Goal: Task Accomplishment & Management: Manage account settings

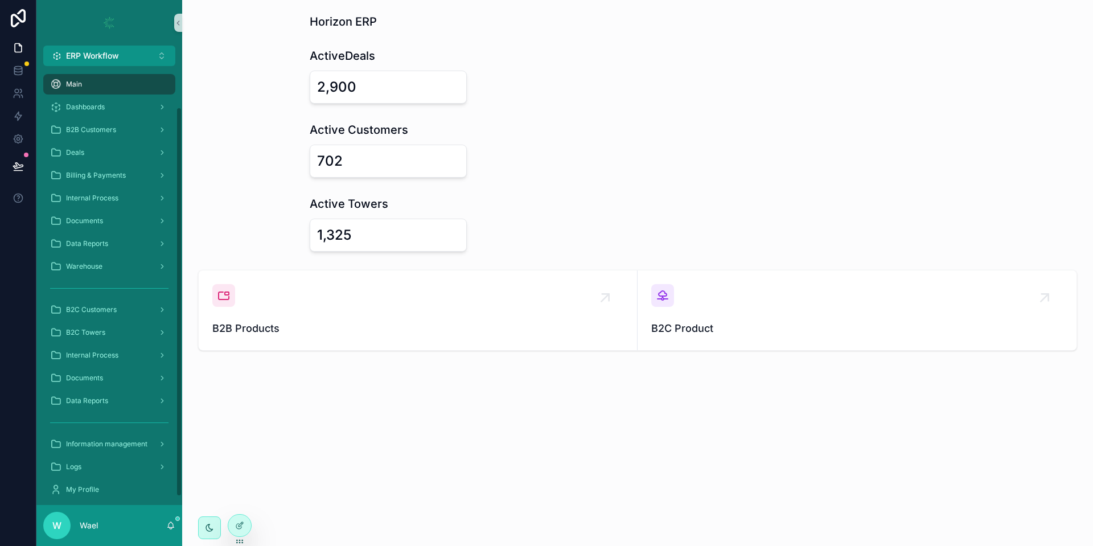
scroll to position [55, 0]
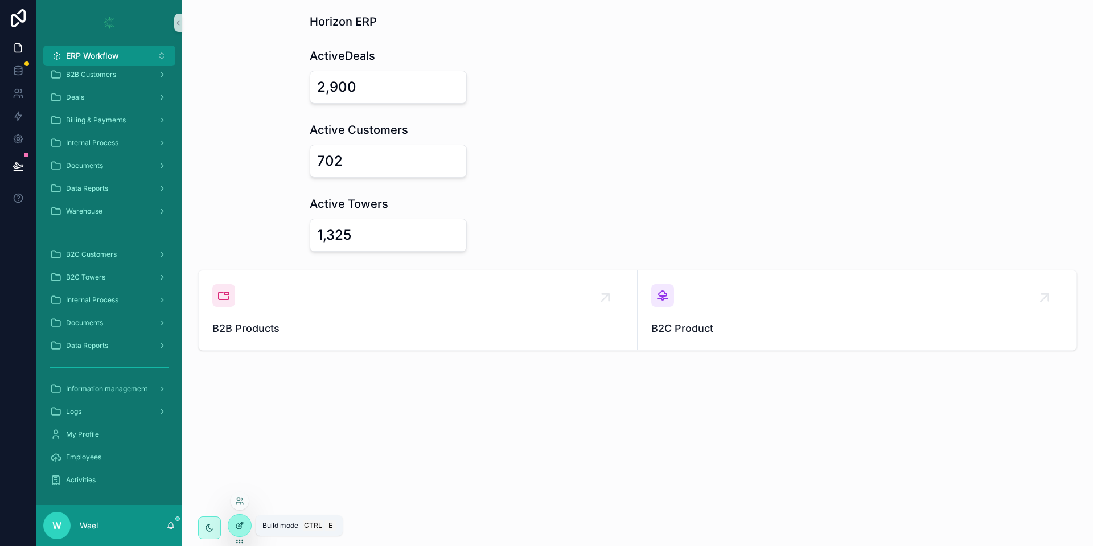
click at [241, 528] on icon at bounding box center [238, 526] width 5 height 5
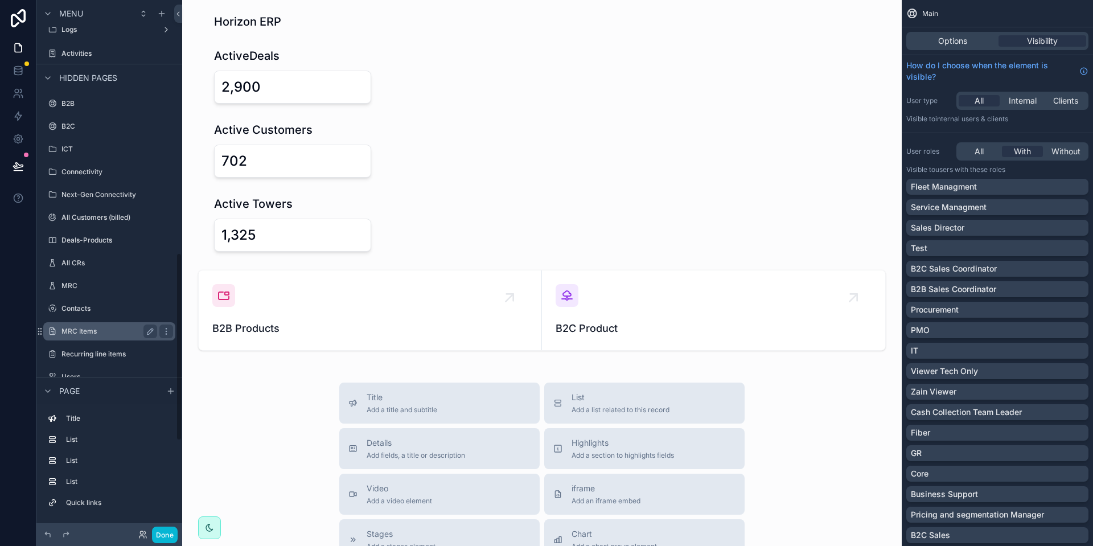
scroll to position [729, 0]
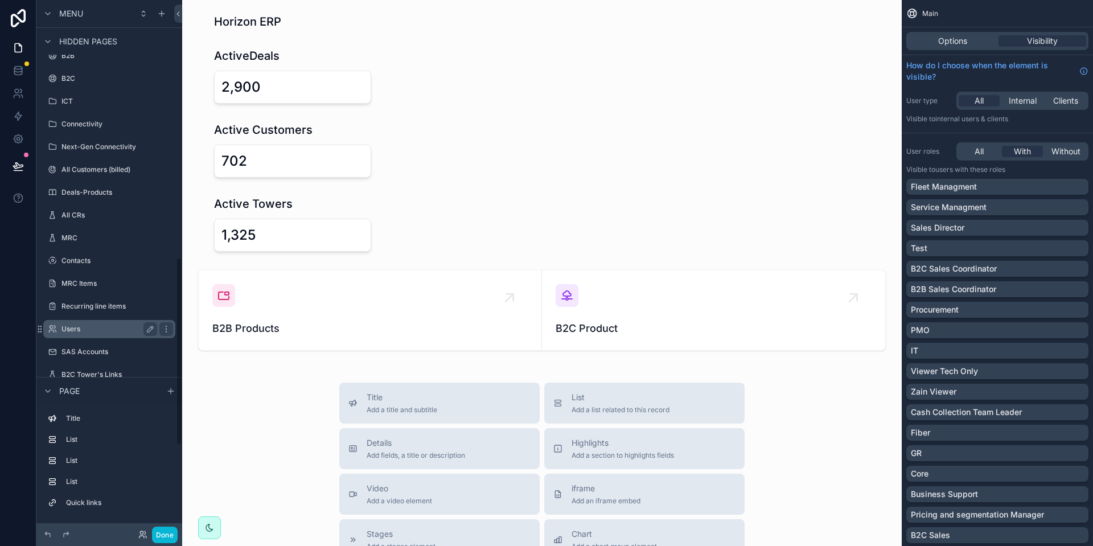
click at [96, 330] on label "Users" at bounding box center [106, 329] width 91 height 9
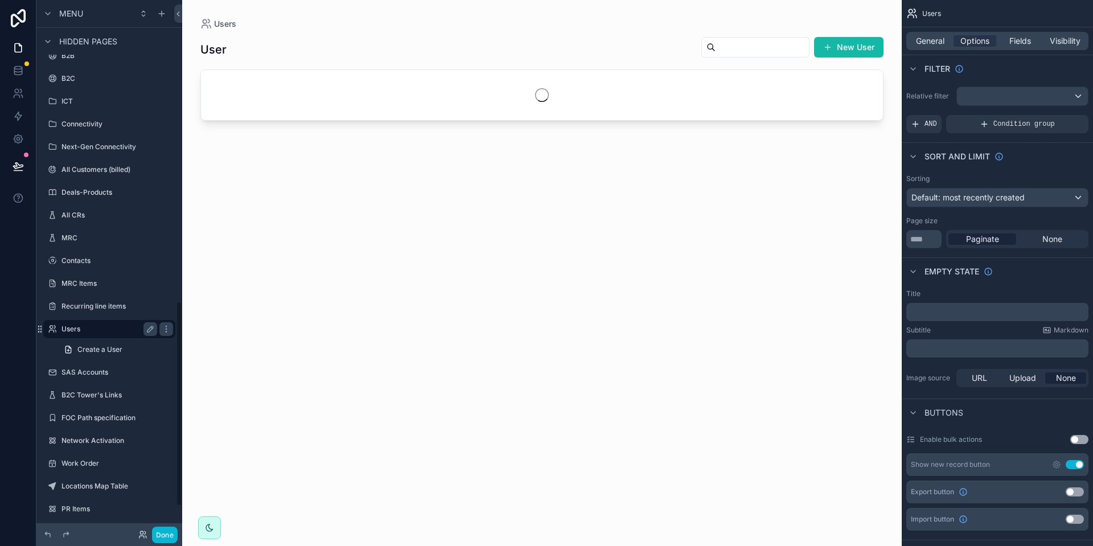
scroll to position [781, 0]
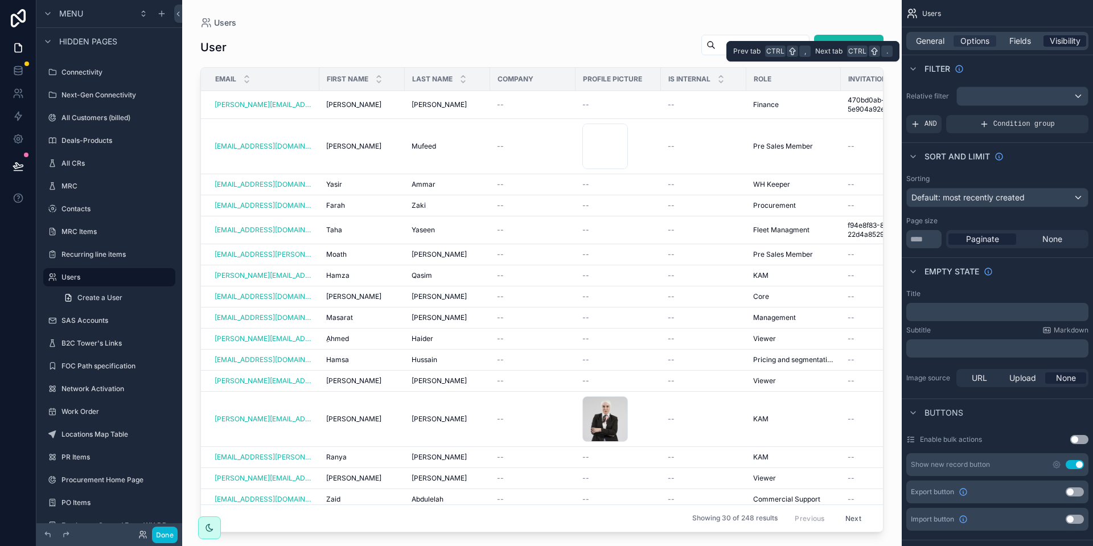
click at [1067, 40] on span "Visibility" at bounding box center [1065, 40] width 31 height 11
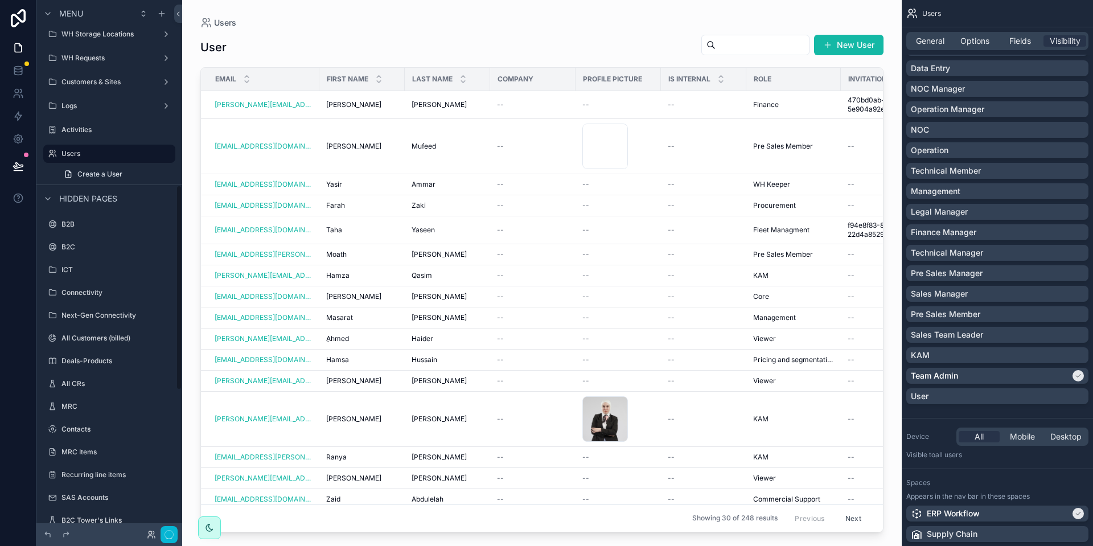
scroll to position [480, 0]
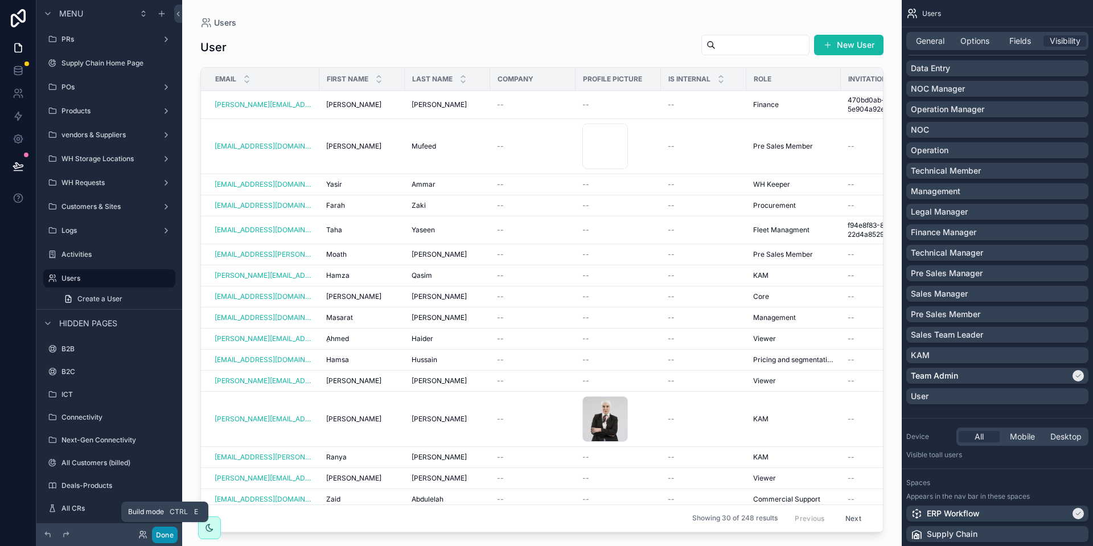
click at [173, 535] on button "Done" at bounding box center [165, 535] width 26 height 17
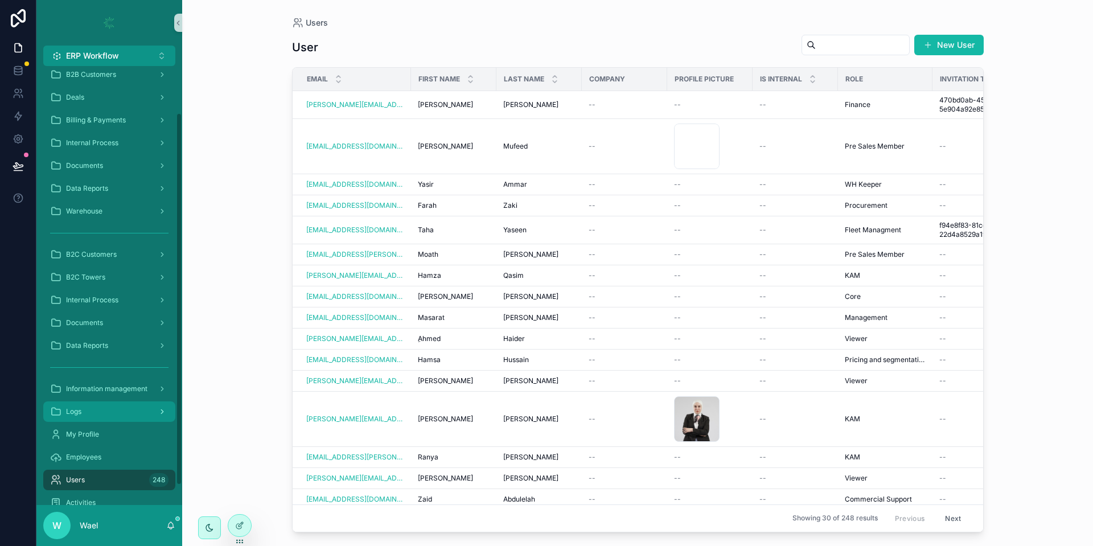
scroll to position [78, 0]
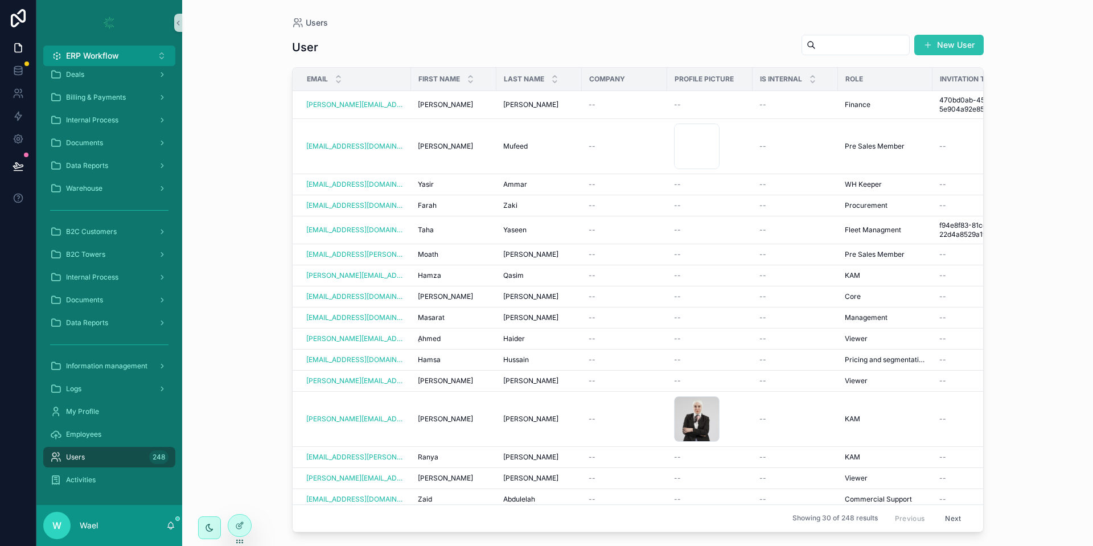
click at [956, 42] on button "New User" at bounding box center [948, 45] width 69 height 20
click at [438, 104] on span "Mustafa" at bounding box center [445, 104] width 55 height 9
click at [243, 502] on icon at bounding box center [239, 500] width 9 height 9
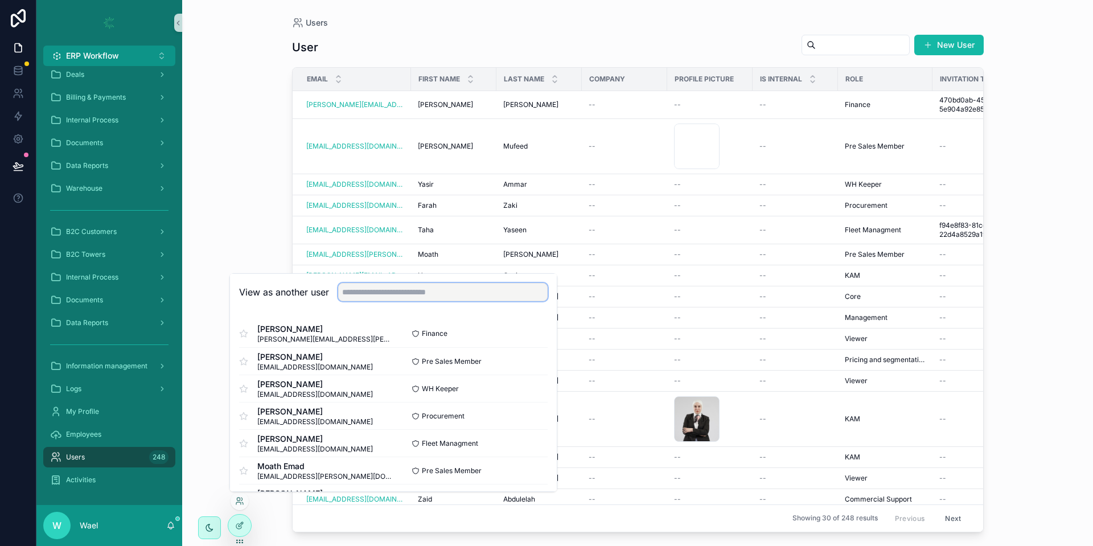
click at [390, 295] on input "text" at bounding box center [443, 292] width 210 height 18
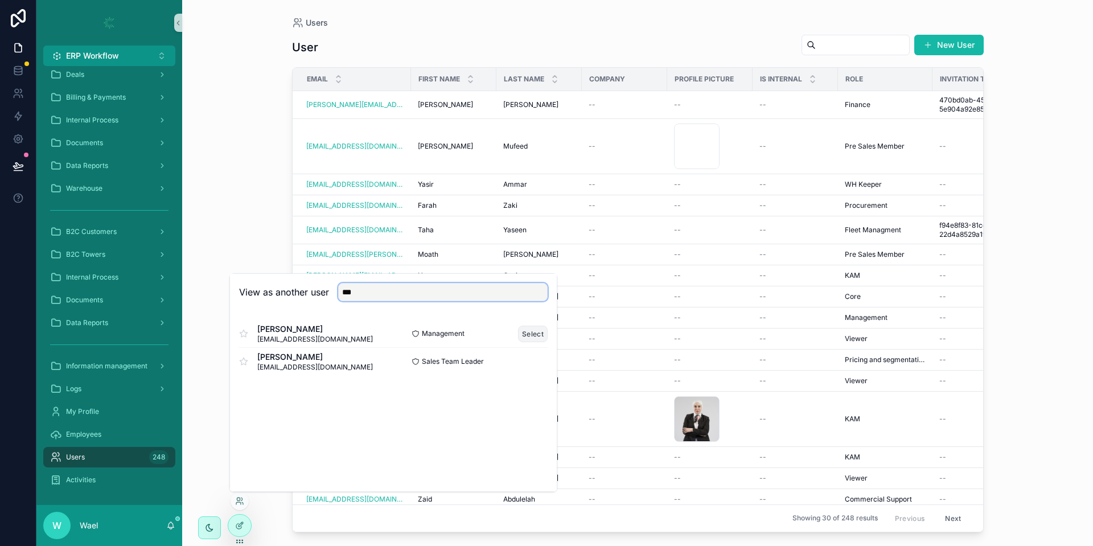
type input "***"
click at [531, 331] on button "Select" at bounding box center [533, 334] width 30 height 17
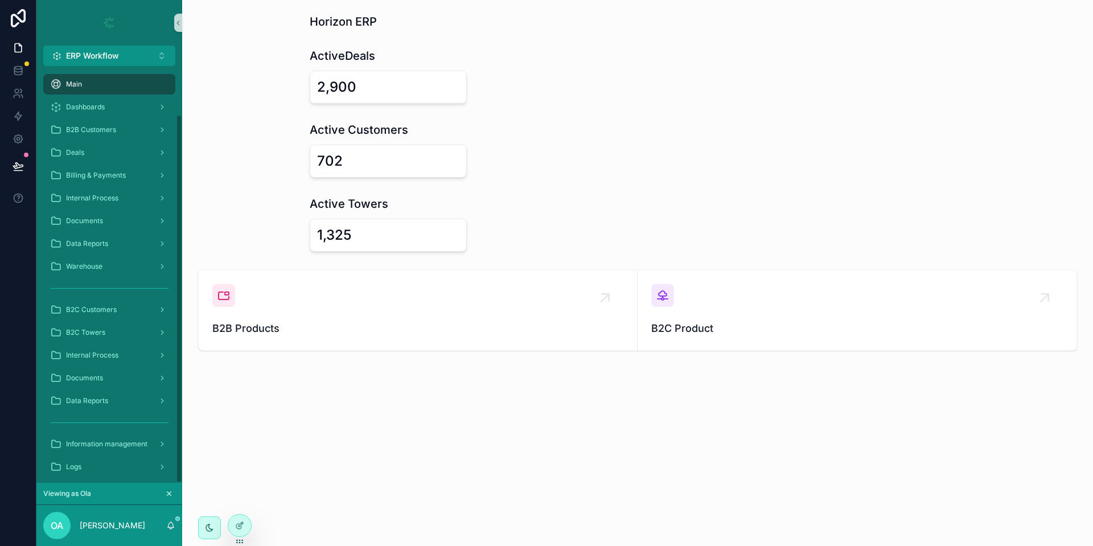
scroll to position [55, 0]
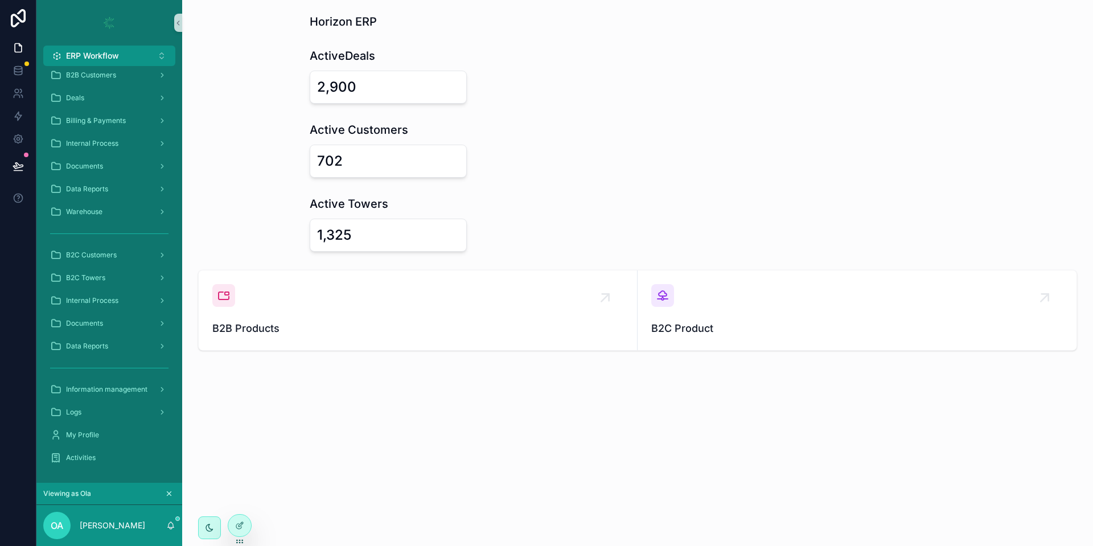
click at [170, 494] on icon "scrollable content" at bounding box center [169, 494] width 4 height 4
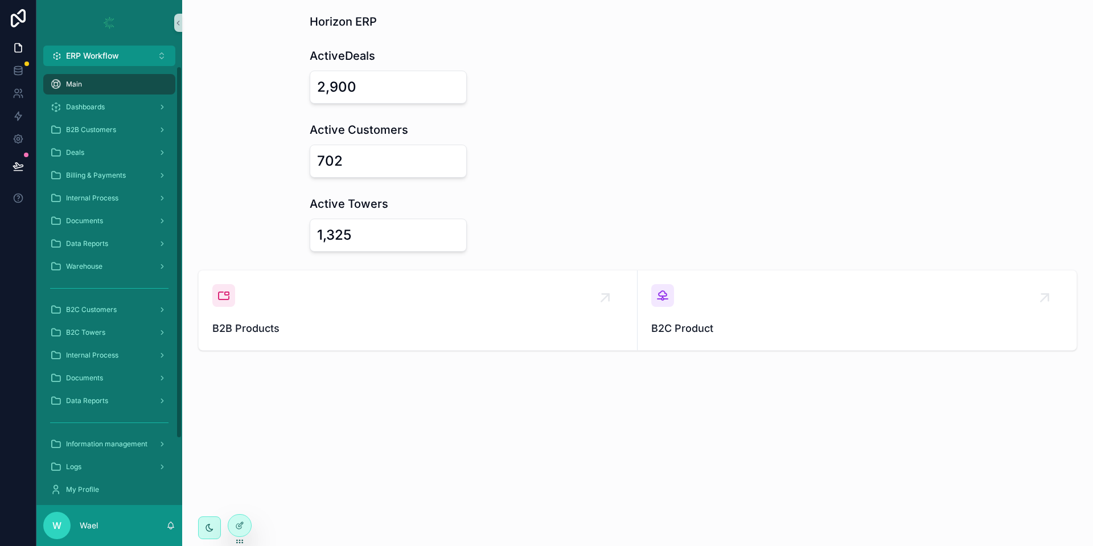
scroll to position [78, 0]
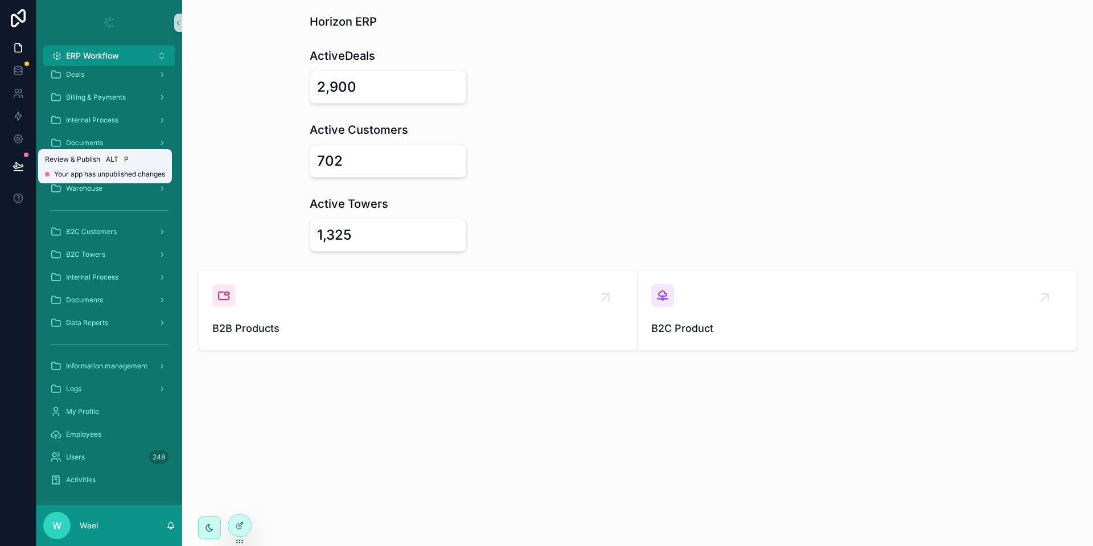
click at [9, 161] on button at bounding box center [18, 166] width 25 height 32
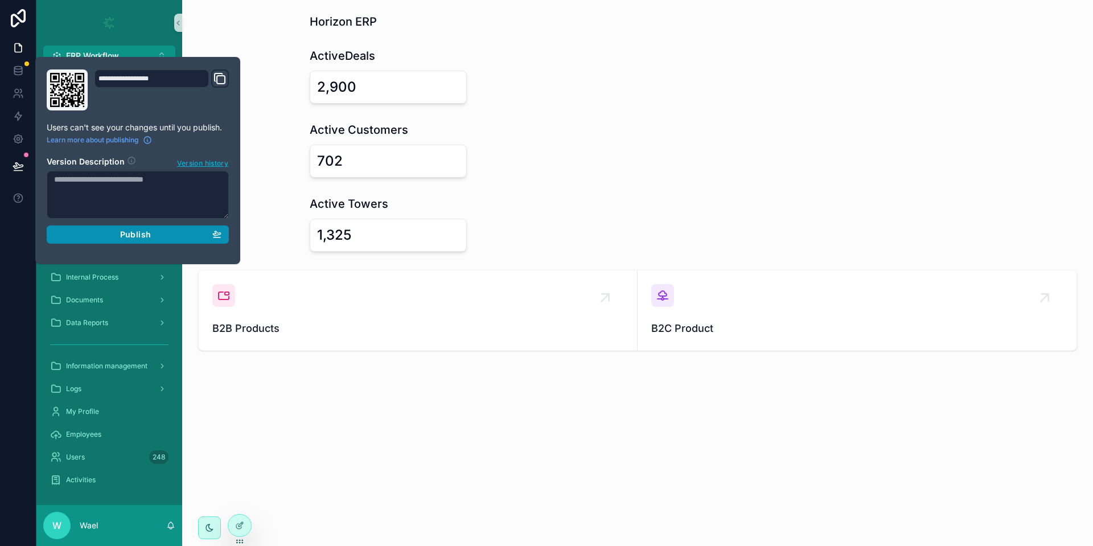
click at [170, 233] on div "Publish" at bounding box center [137, 234] width 167 height 10
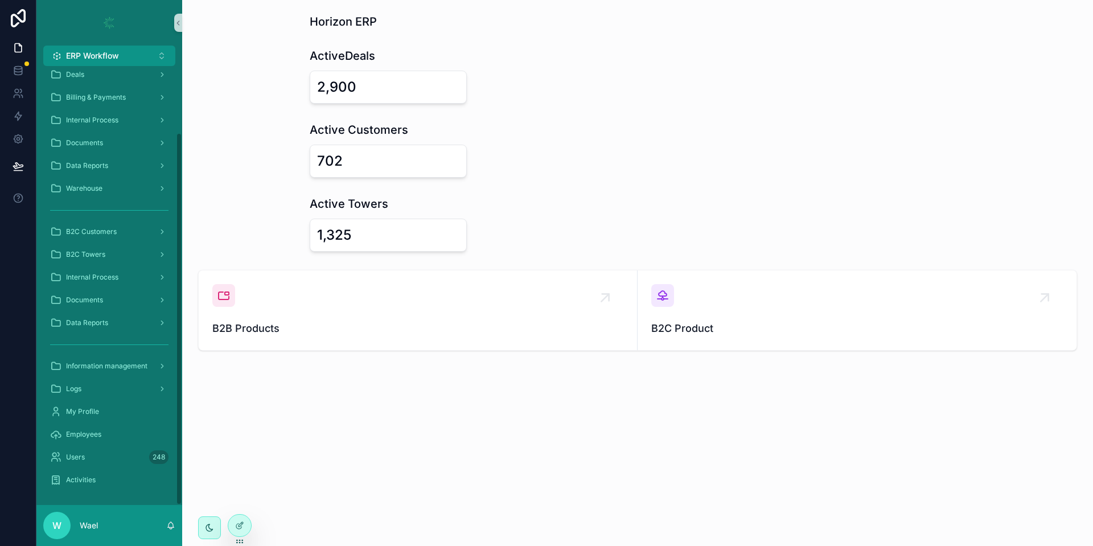
click at [0, 291] on div at bounding box center [18, 273] width 36 height 546
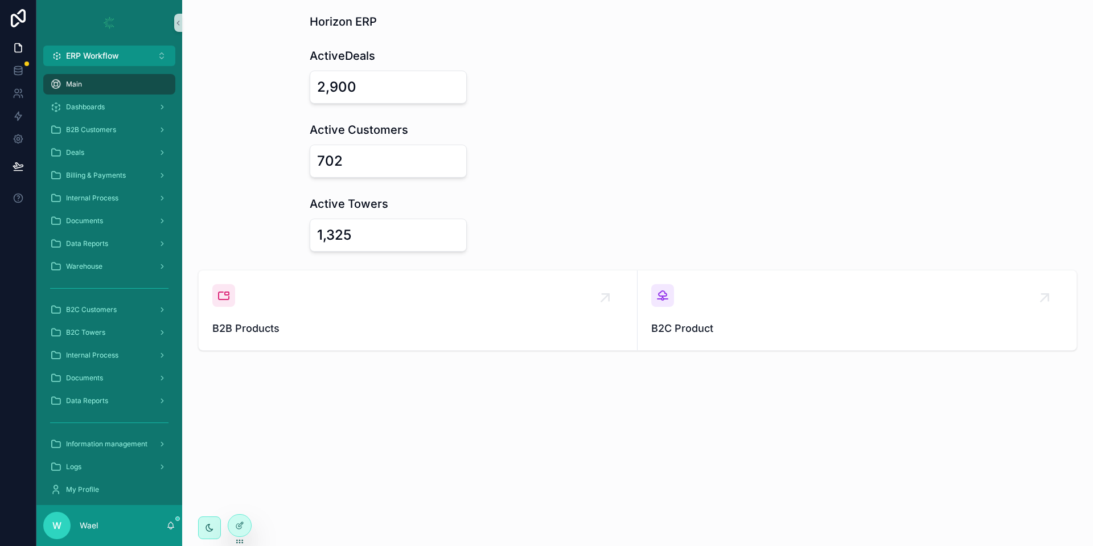
click at [688, 487] on div "Horizon ERP ActiveDeals 2,900 Active Customers 702 Active Towers 1,325 B2B Prod…" at bounding box center [637, 273] width 911 height 546
